Goal: Task Accomplishment & Management: Use online tool/utility

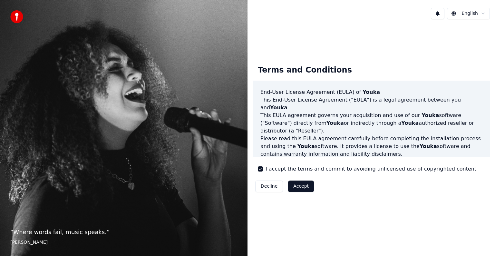
click at [303, 189] on button "Accept" at bounding box center [301, 186] width 26 height 12
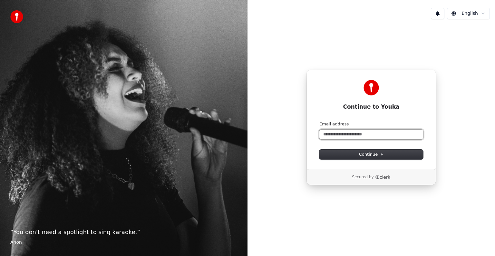
click at [359, 135] on input "Email address" at bounding box center [371, 135] width 104 height 10
click at [358, 157] on button "Continue" at bounding box center [371, 155] width 104 height 10
type input "**********"
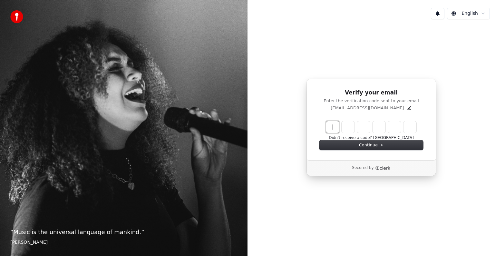
paste input "******"
type input "******"
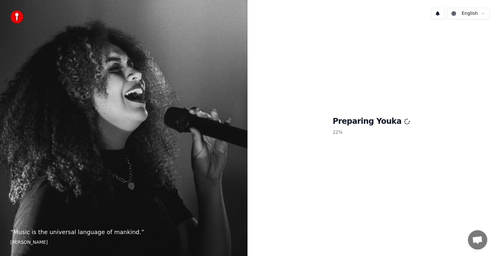
click at [277, 125] on div "Preparing Youka 22 %" at bounding box center [370, 127] width 247 height 206
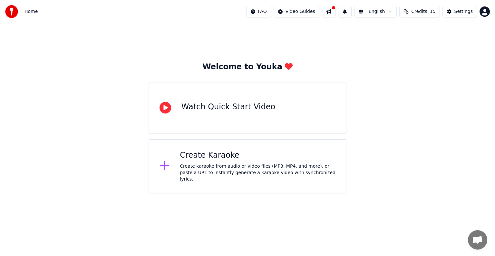
click at [243, 102] on div "Watch Quick Start Video" at bounding box center [228, 107] width 94 height 10
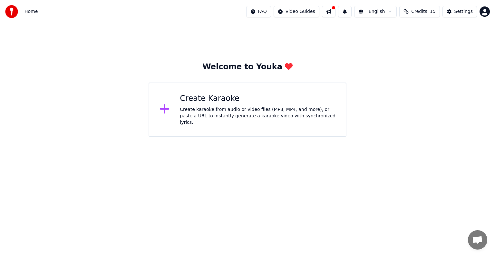
click at [235, 116] on div "Create karaoke from audio or video files (MP3, MP4, and more), or paste a URL t…" at bounding box center [258, 115] width 156 height 19
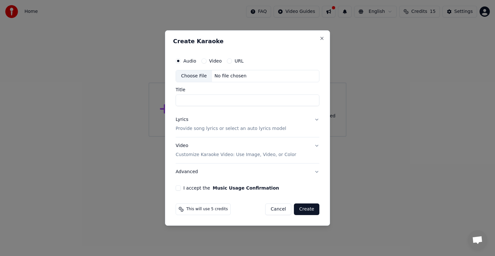
click at [192, 79] on div "Choose File" at bounding box center [194, 76] width 36 height 12
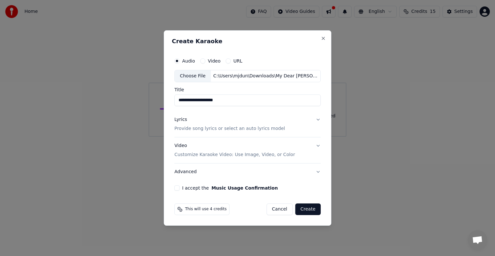
click at [242, 100] on input "**********" at bounding box center [247, 100] width 146 height 12
type input "**********"
click at [262, 126] on p "Provide song lyrics or select an auto lyrics model" at bounding box center [229, 128] width 111 height 6
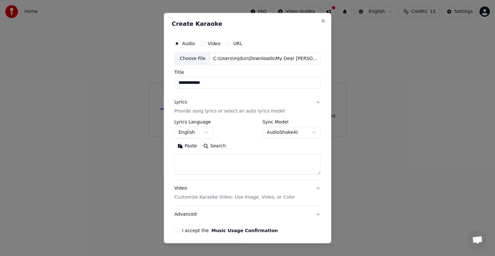
click at [237, 163] on textarea at bounding box center [247, 164] width 146 height 21
paste textarea "**********"
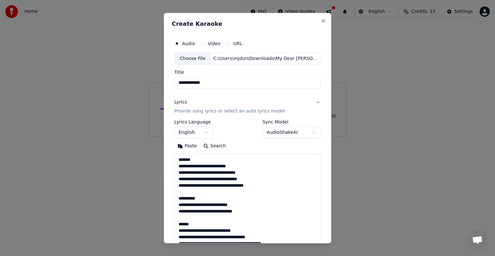
scroll to position [388, 0]
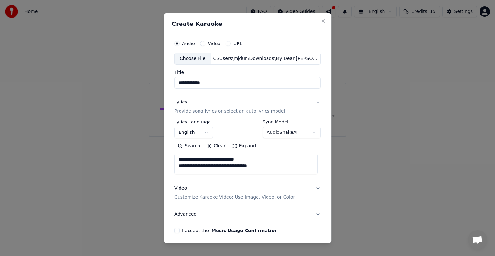
drag, startPoint x: 211, startPoint y: 157, endPoint x: 198, endPoint y: 159, distance: 13.7
click at [198, 159] on textarea at bounding box center [245, 164] width 143 height 21
click at [212, 155] on textarea at bounding box center [245, 164] width 143 height 21
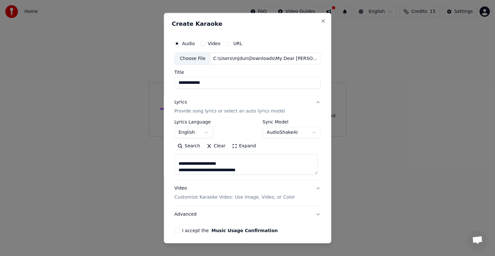
click at [223, 164] on textarea at bounding box center [245, 164] width 143 height 21
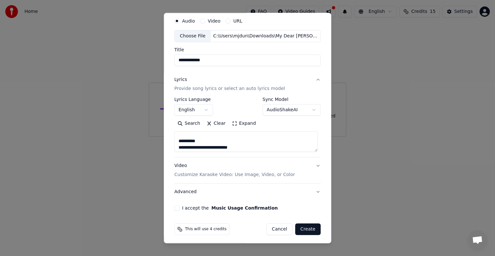
scroll to position [24, 0]
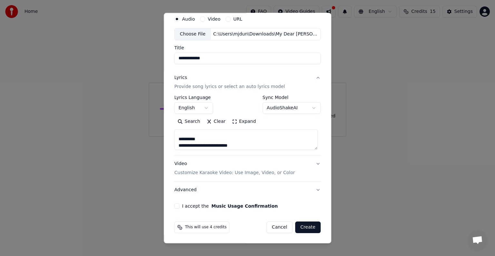
type textarea "**********"
click at [316, 163] on button "Video Customize Karaoke Video: Use Image, Video, or Color" at bounding box center [247, 168] width 146 height 26
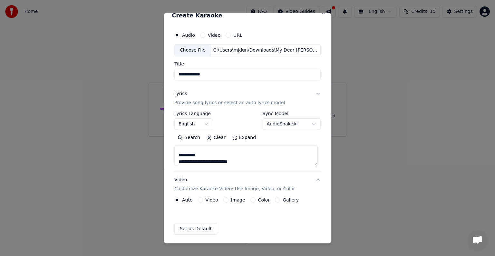
scroll to position [7, 0]
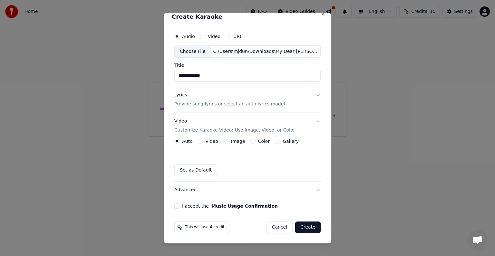
click at [177, 206] on button "I accept the Music Usage Confirmation" at bounding box center [176, 205] width 5 height 5
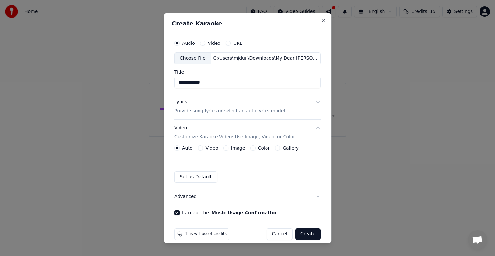
scroll to position [0, 0]
click at [233, 136] on p "Customize Karaoke Video: Use Image, Video, or Color" at bounding box center [234, 137] width 121 height 6
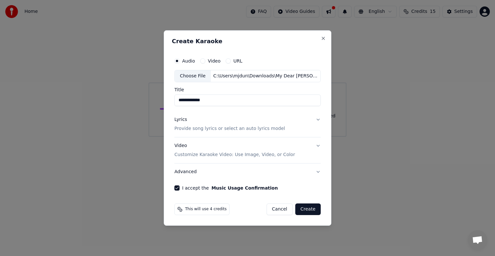
click at [274, 152] on p "Customize Karaoke Video: Use Image, Video, or Color" at bounding box center [234, 154] width 121 height 6
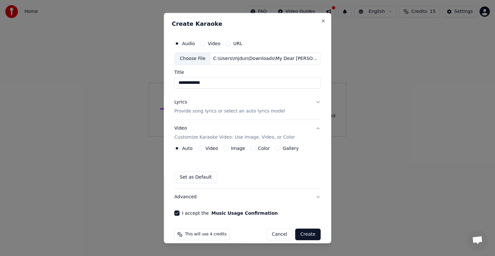
drag, startPoint x: 196, startPoint y: 177, endPoint x: 259, endPoint y: 160, distance: 65.3
click at [259, 160] on div "Auto Video Image Color Gallery Set as Default" at bounding box center [247, 164] width 146 height 37
click at [224, 148] on button "Image" at bounding box center [225, 148] width 5 height 5
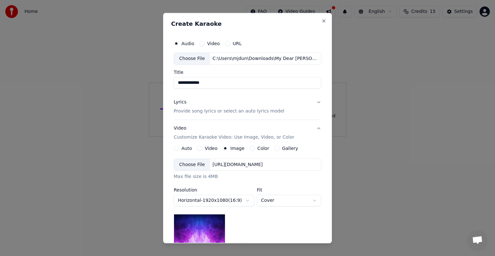
click at [187, 166] on div "Choose File" at bounding box center [192, 165] width 36 height 12
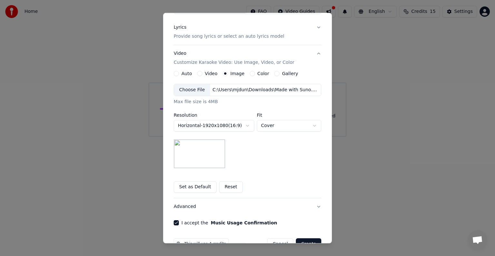
scroll to position [92, 0]
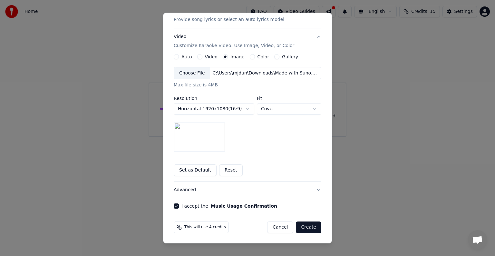
click at [308, 226] on button "Create" at bounding box center [308, 227] width 25 height 12
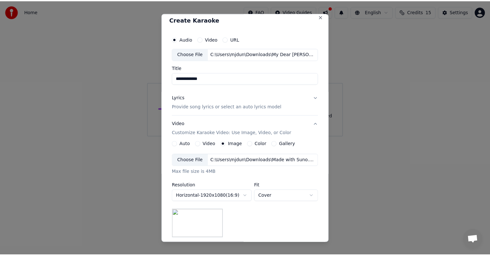
scroll to position [0, 0]
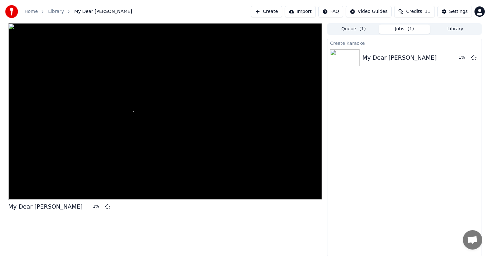
click at [135, 112] on span at bounding box center [165, 111] width 64 height 1
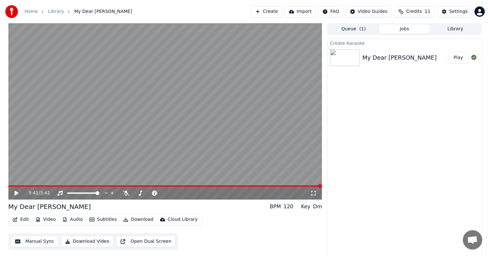
click at [18, 195] on icon at bounding box center [21, 192] width 15 height 5
click at [15, 222] on icon "button" at bounding box center [15, 219] width 5 height 5
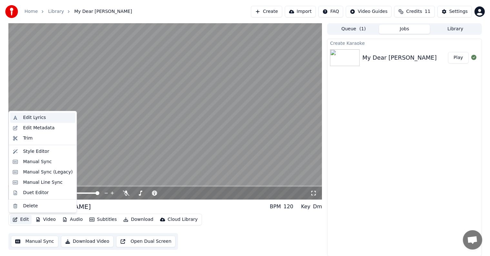
click at [33, 117] on div "Edit Lyrics" at bounding box center [34, 117] width 23 height 6
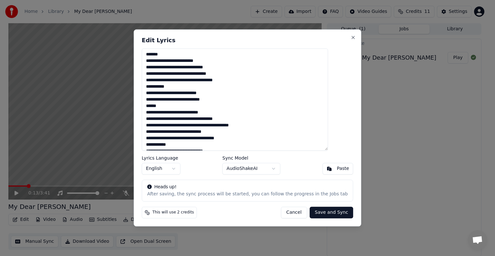
click at [176, 55] on textarea at bounding box center [235, 99] width 186 height 102
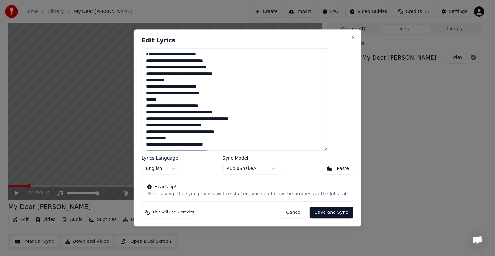
click at [175, 107] on textarea at bounding box center [235, 99] width 186 height 102
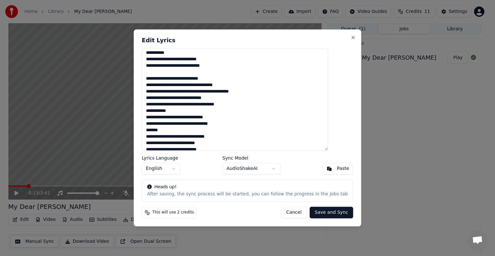
scroll to position [32, 0]
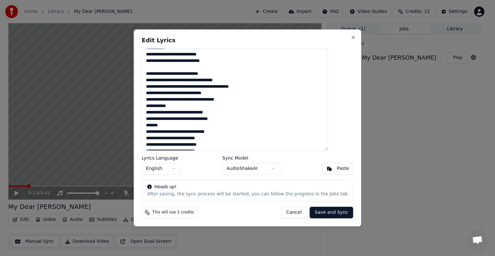
click at [185, 110] on textarea at bounding box center [235, 99] width 186 height 102
click at [177, 133] on textarea at bounding box center [235, 99] width 186 height 102
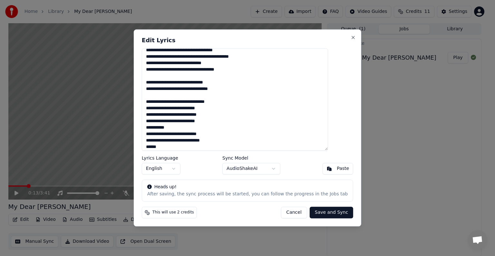
scroll to position [64, 0]
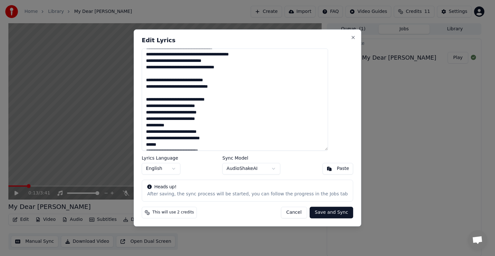
click at [184, 131] on textarea at bounding box center [235, 99] width 186 height 102
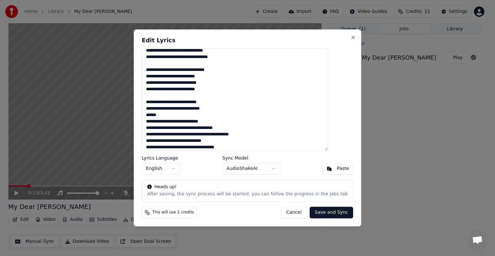
scroll to position [97, 0]
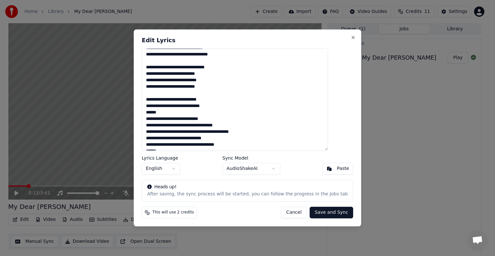
click at [184, 120] on textarea at bounding box center [235, 99] width 186 height 102
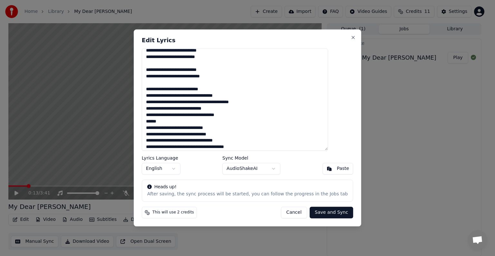
scroll to position [129, 0]
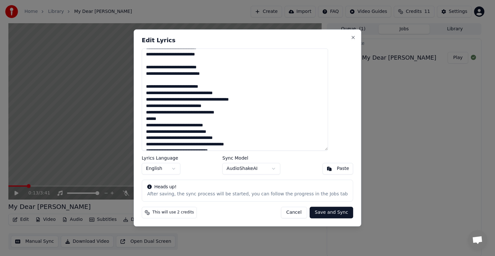
click at [185, 126] on textarea at bounding box center [235, 99] width 186 height 102
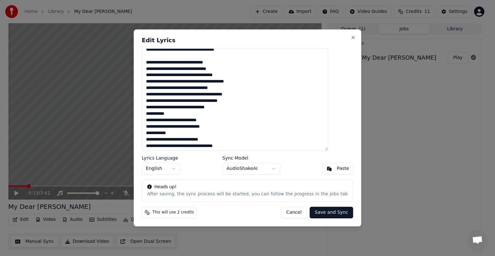
scroll to position [193, 0]
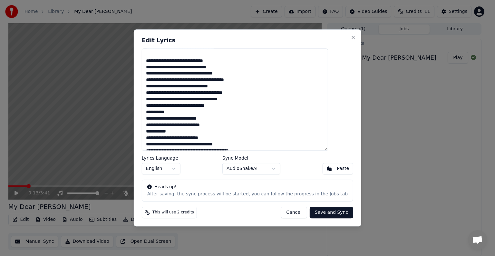
click at [183, 121] on textarea at bounding box center [235, 99] width 186 height 102
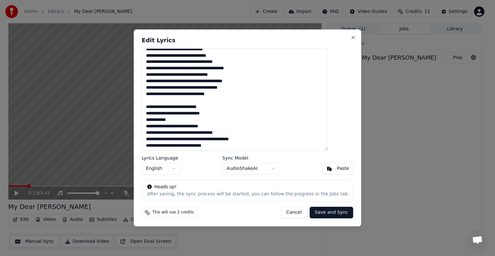
scroll to position [226, 0]
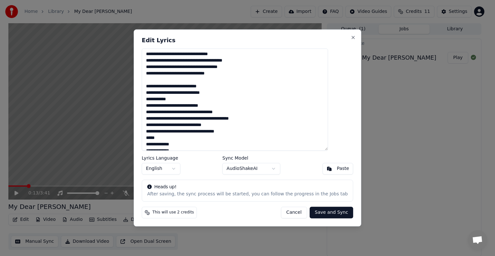
click at [188, 105] on textarea at bounding box center [235, 99] width 186 height 102
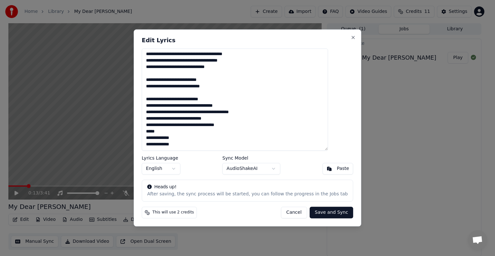
scroll to position [238, 0]
click at [180, 130] on textarea at bounding box center [235, 99] width 186 height 102
click at [317, 216] on button "Save and Sync" at bounding box center [332, 213] width 44 height 12
type textarea "**********"
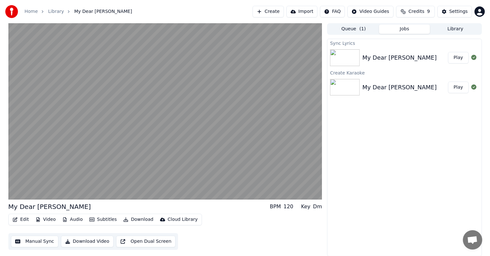
scroll to position [0, 0]
click at [131, 218] on button "Download" at bounding box center [138, 219] width 35 height 9
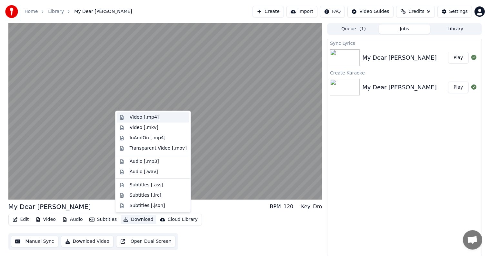
click at [138, 117] on div "Video [.mp4]" at bounding box center [144, 117] width 29 height 6
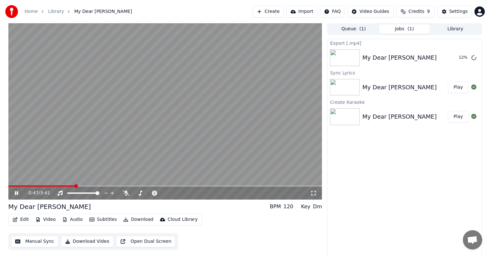
click at [16, 194] on icon at bounding box center [21, 192] width 15 height 5
click at [144, 194] on div at bounding box center [155, 193] width 52 height 6
click at [143, 193] on span at bounding box center [149, 192] width 32 height 1
click at [15, 193] on icon at bounding box center [21, 192] width 15 height 5
click at [179, 195] on span at bounding box center [178, 193] width 4 height 4
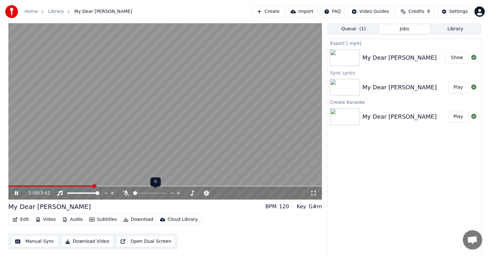
click at [133, 195] on span at bounding box center [135, 193] width 4 height 4
click at [17, 193] on icon at bounding box center [16, 193] width 3 height 4
click at [454, 57] on button "Show" at bounding box center [456, 58] width 23 height 12
click at [16, 192] on icon at bounding box center [17, 193] width 4 height 5
click at [184, 95] on video at bounding box center [165, 111] width 314 height 176
